Goal: Information Seeking & Learning: Understand process/instructions

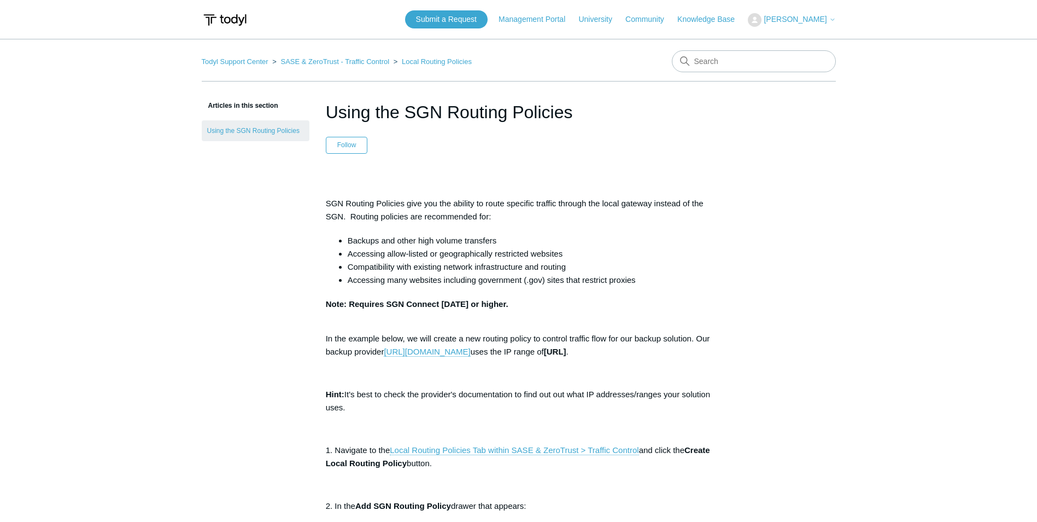
scroll to position [109, 0]
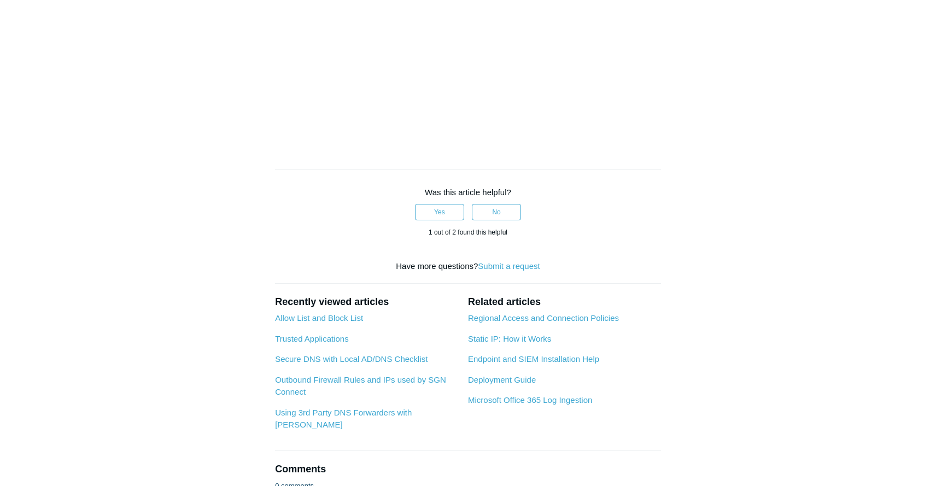
scroll to position [875, 0]
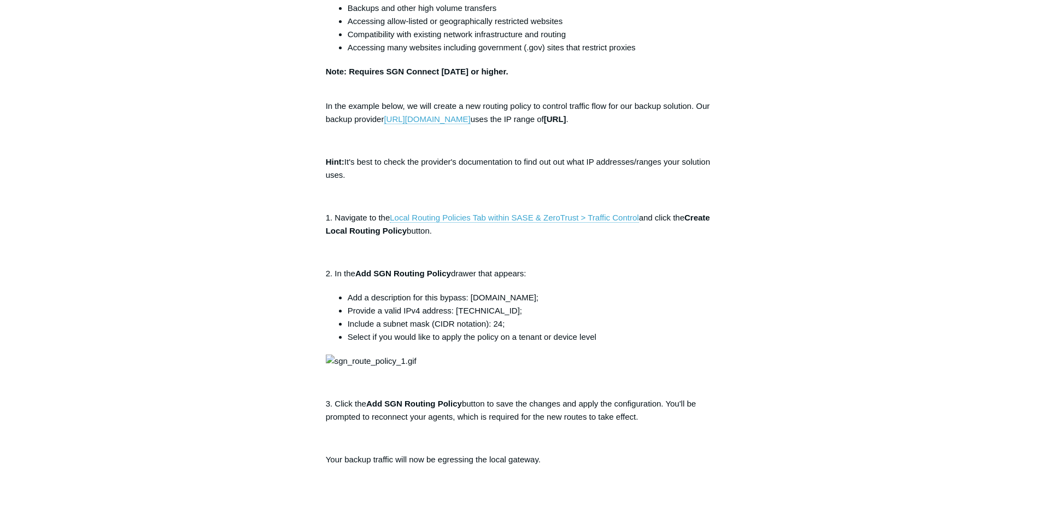
scroll to position [55, 0]
